Goal: Task Accomplishment & Management: Use online tool/utility

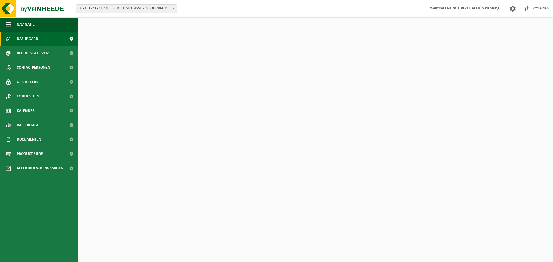
click at [128, 11] on span "02-013673 - CHANTIER DELHAIZE ASSE - [GEOGRAPHIC_DATA] - [GEOGRAPHIC_DATA]" at bounding box center [126, 9] width 100 height 8
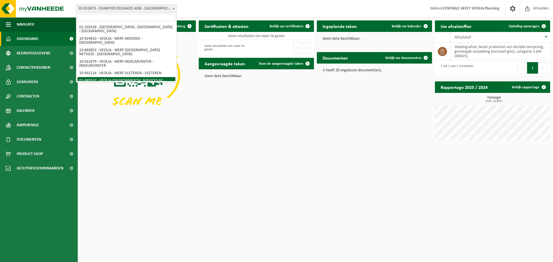
scroll to position [157, 0]
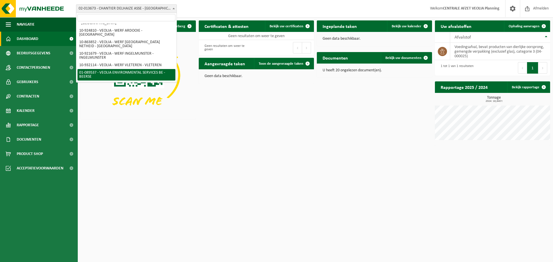
select select "732"
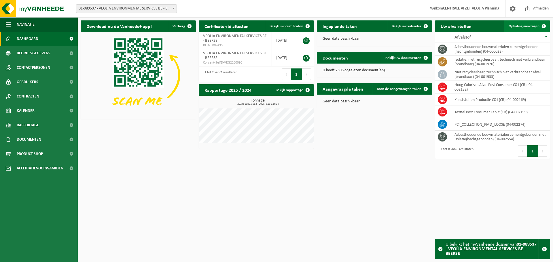
click at [528, 24] on link "Ophaling aanvragen" at bounding box center [527, 26] width 46 height 12
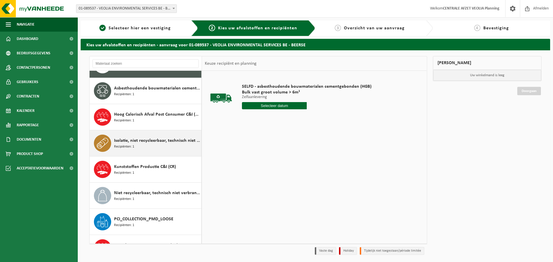
click at [149, 143] on span "Isolatie, niet recycleerbaar, technisch niet verbrandbaar (brandbaar)" at bounding box center [157, 140] width 86 height 7
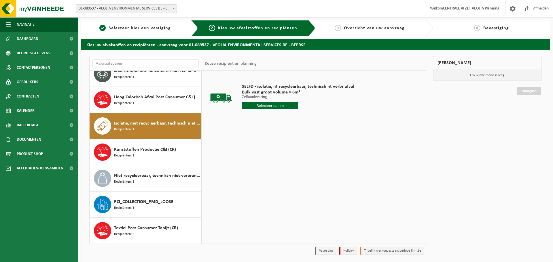
click at [280, 106] on input "text" at bounding box center [270, 105] width 56 height 7
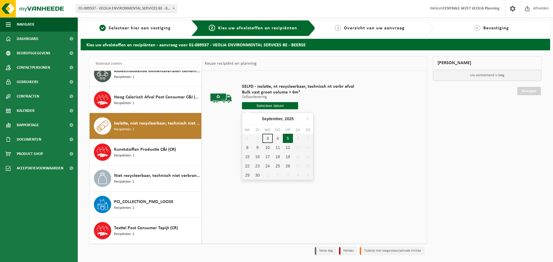
click at [289, 138] on div "5" at bounding box center [288, 138] width 10 height 9
type input "Van 2025-09-05"
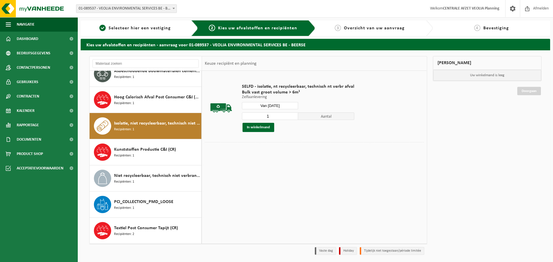
drag, startPoint x: 275, startPoint y: 117, endPoint x: 262, endPoint y: 116, distance: 13.3
click at [262, 116] on input "1" at bounding box center [270, 116] width 56 height 7
type input "2"
click at [258, 129] on button "In winkelmand" at bounding box center [258, 127] width 32 height 9
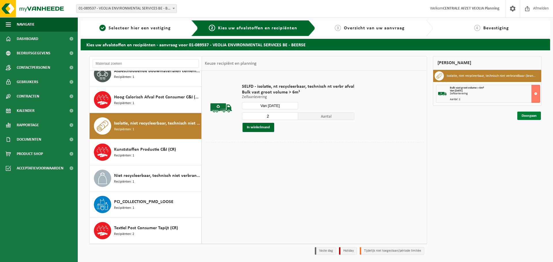
click at [529, 117] on link "Doorgaan" at bounding box center [529, 116] width 24 height 8
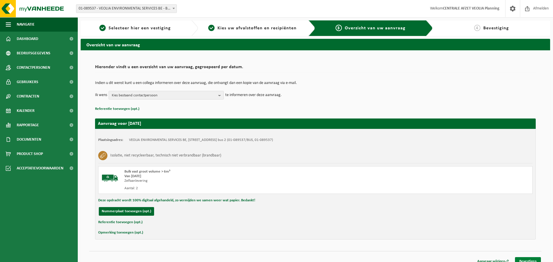
click at [526, 260] on link "Bevestigen" at bounding box center [528, 261] width 26 height 8
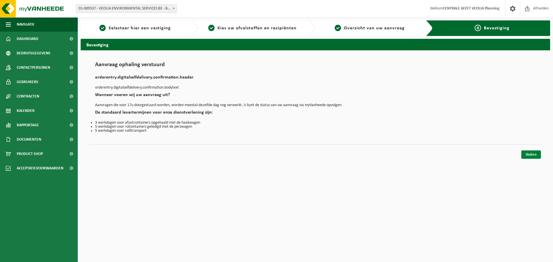
click at [528, 158] on link "Sluiten" at bounding box center [531, 155] width 20 height 8
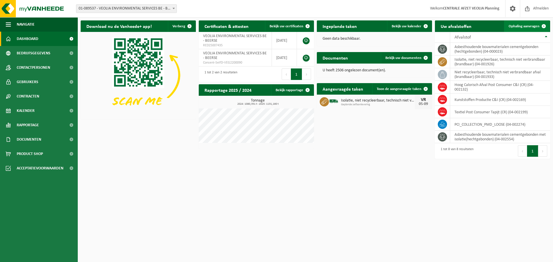
click at [535, 29] on link "Ophaling aanvragen" at bounding box center [527, 26] width 46 height 12
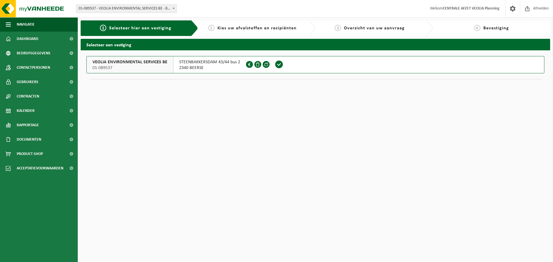
click at [150, 29] on span "Selecteer hier een vestiging" at bounding box center [140, 28] width 62 height 5
click at [215, 69] on span "2340 BEERSE" at bounding box center [209, 68] width 61 height 6
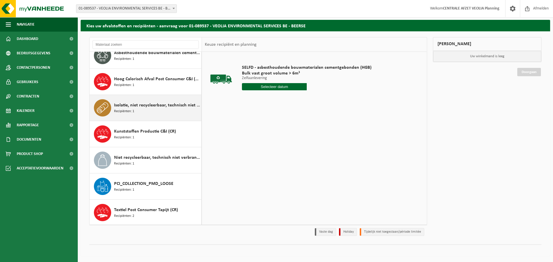
scroll to position [36, 0]
